Goal: Task Accomplishment & Management: Manage account settings

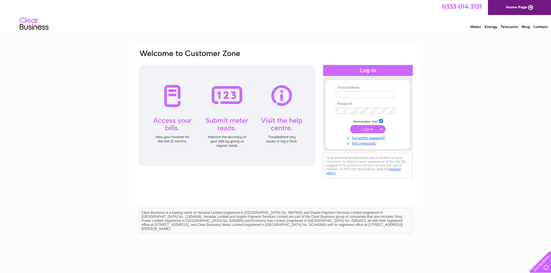
type input "lesleystark@forthvalleysensorycentre.org"
click at [367, 130] on input "submit" at bounding box center [368, 129] width 36 height 8
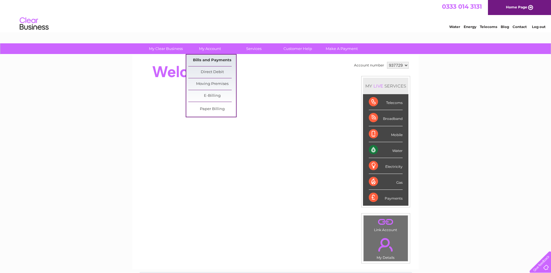
click at [203, 60] on link "Bills and Payments" at bounding box center [212, 61] width 48 height 12
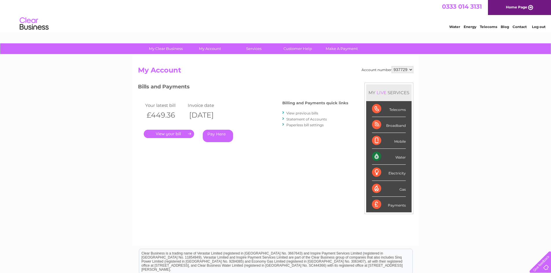
click at [303, 178] on div "Account number 937729 My Account MY LIVE SERVICES Telecoms Broadband Mobile Wat…" at bounding box center [275, 153] width 275 height 174
click at [165, 132] on link "." at bounding box center [169, 134] width 50 height 8
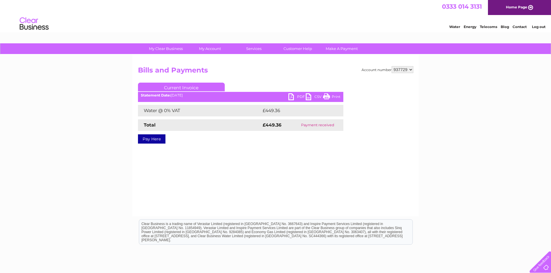
click at [291, 95] on link "PDF" at bounding box center [296, 97] width 17 height 8
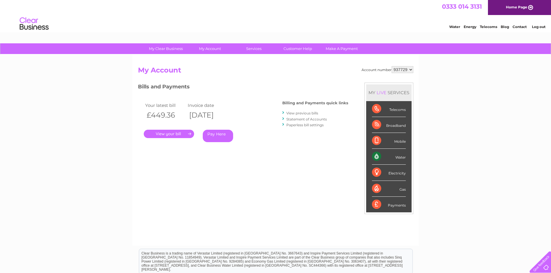
click at [300, 113] on link "View previous bills" at bounding box center [302, 113] width 32 height 4
